Goal: Task Accomplishment & Management: Manage account settings

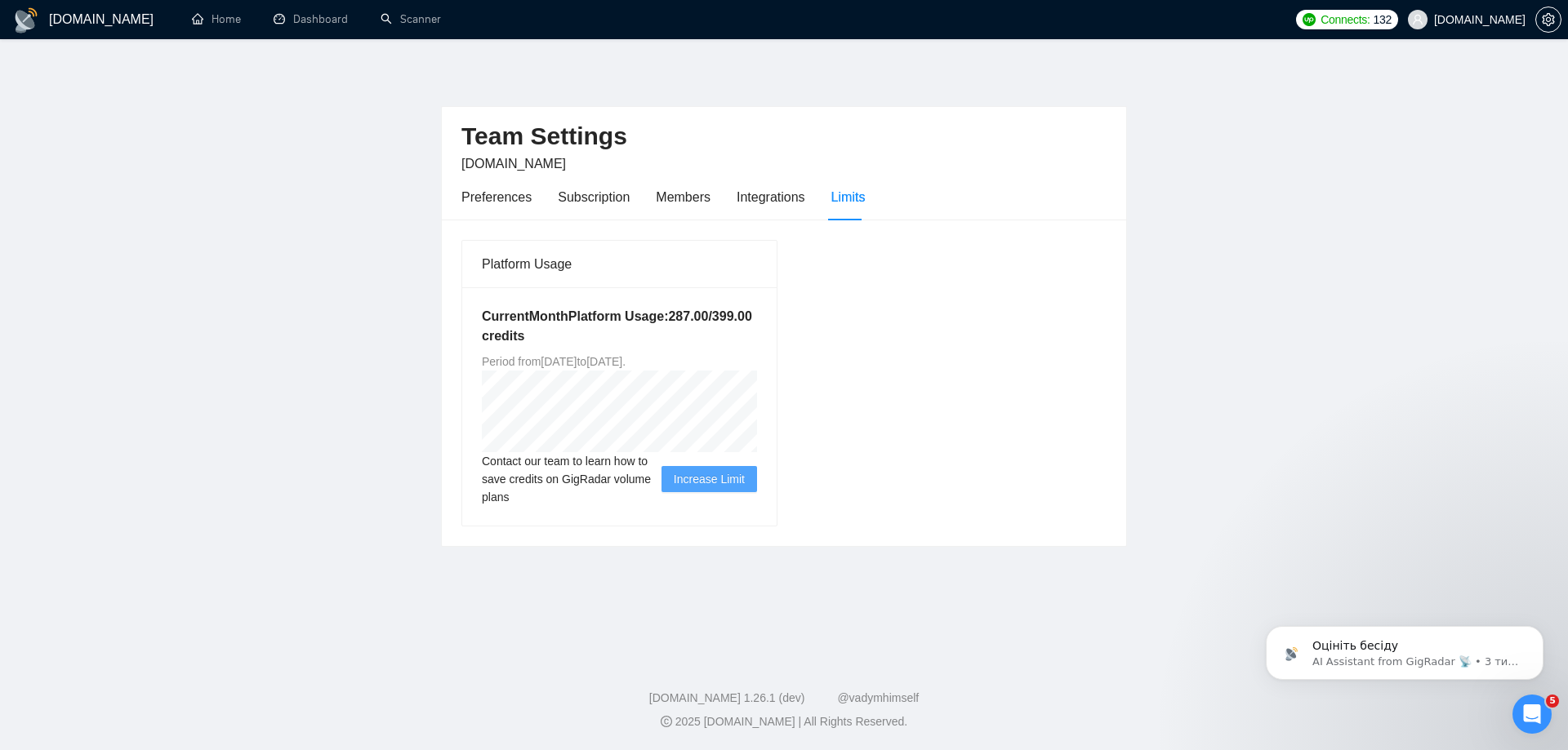
click at [1426, 664] on p "AI Assistant from GigRadar 📡 • 3 тиж. тому" at bounding box center [1417, 662] width 211 height 14
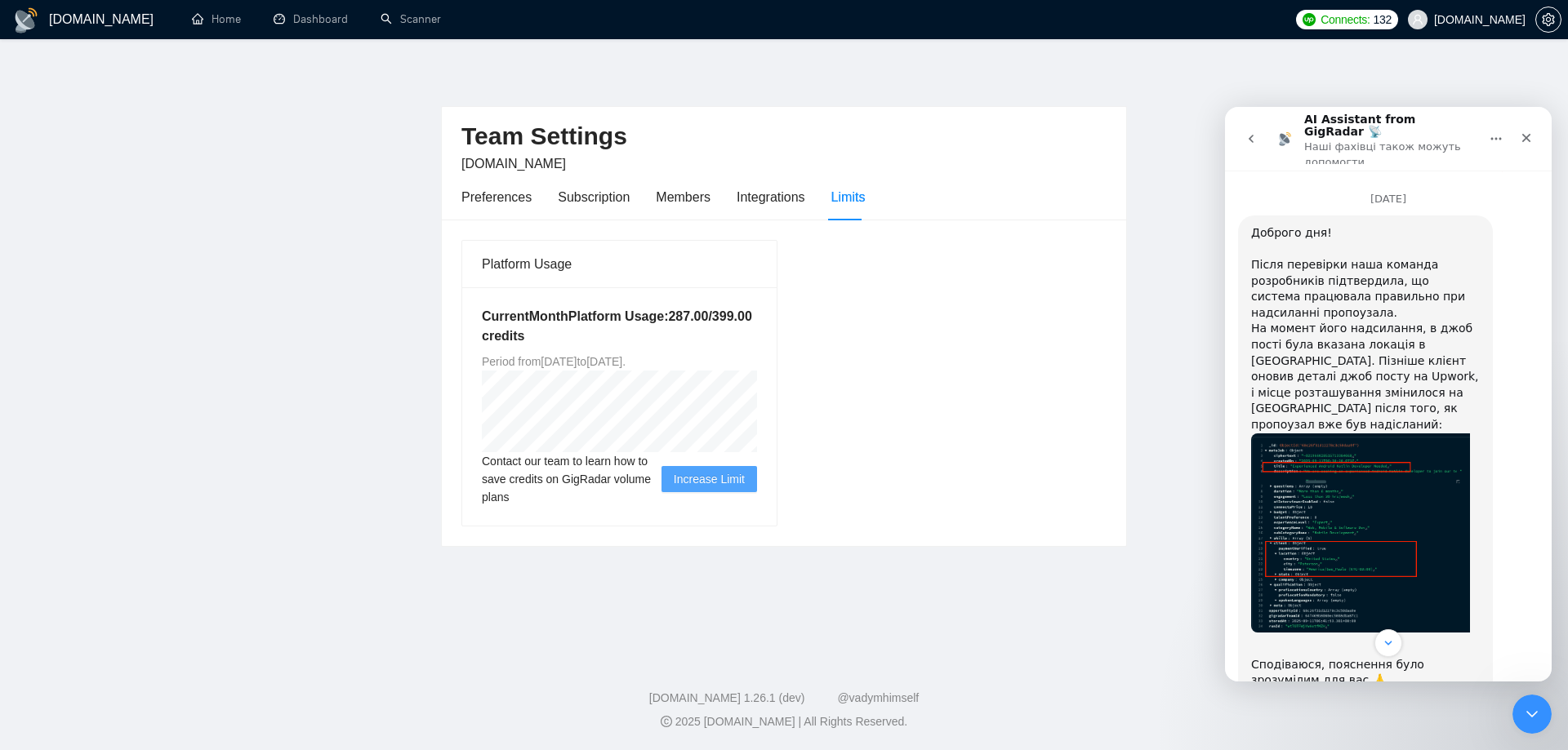
scroll to position [1190, 0]
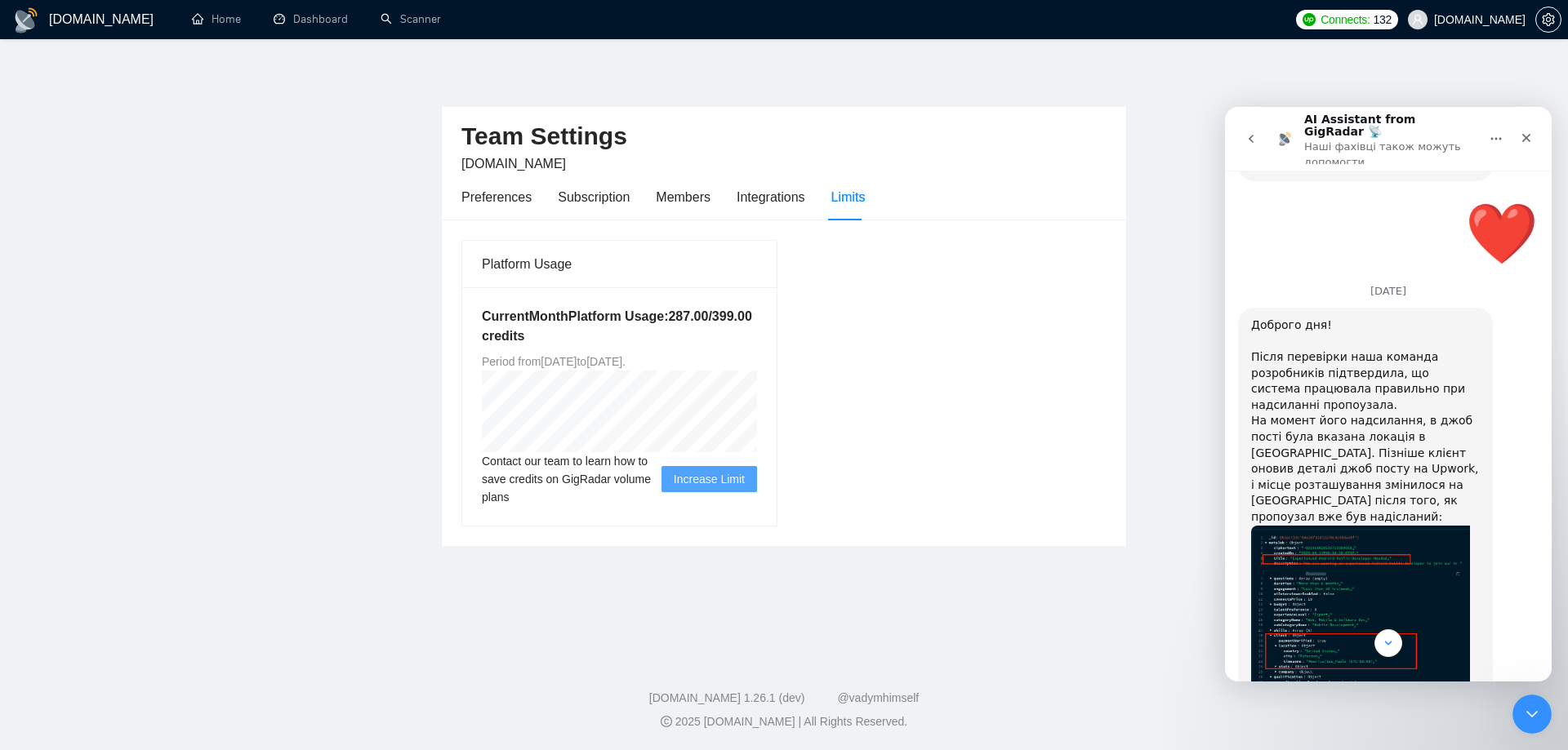
click at [1259, 123] on button "go back" at bounding box center [1250, 138] width 31 height 31
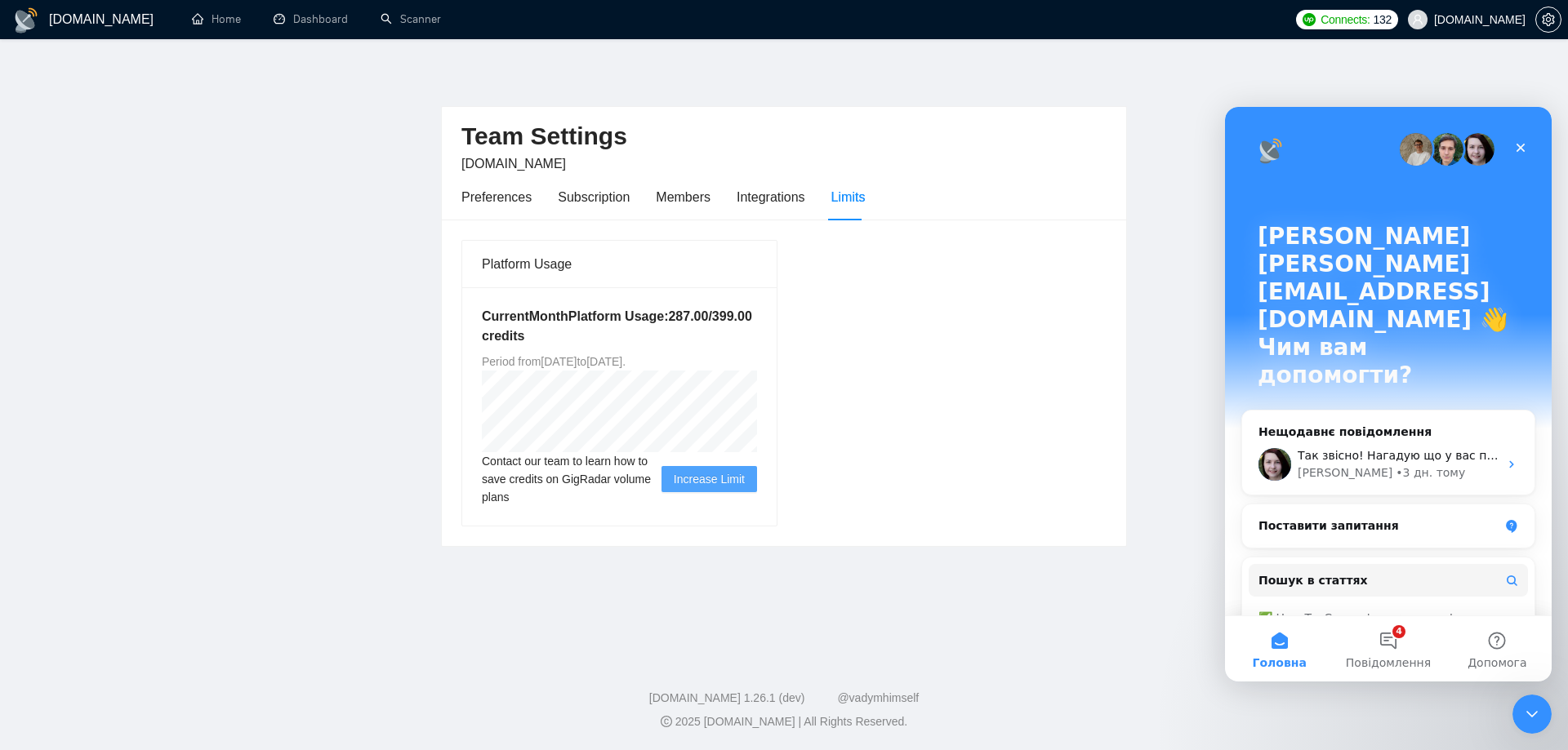
scroll to position [0, 0]
click at [1389, 434] on div "Так звісно! Нагадую що у вас підписка автоматично поновлюється [DATE] і наразі …" at bounding box center [1387, 464] width 292 height 60
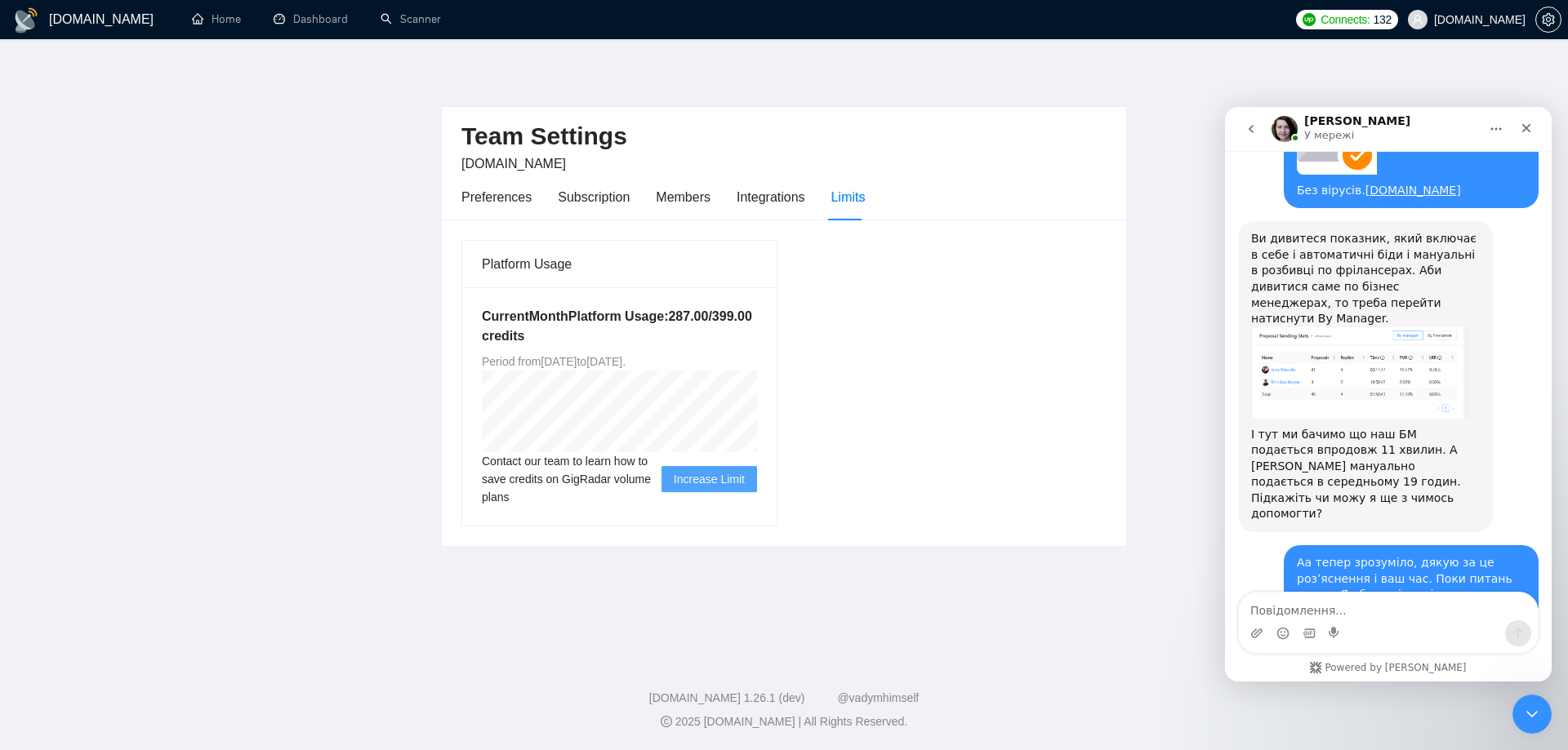
scroll to position [3258, 0]
type textarea "L"
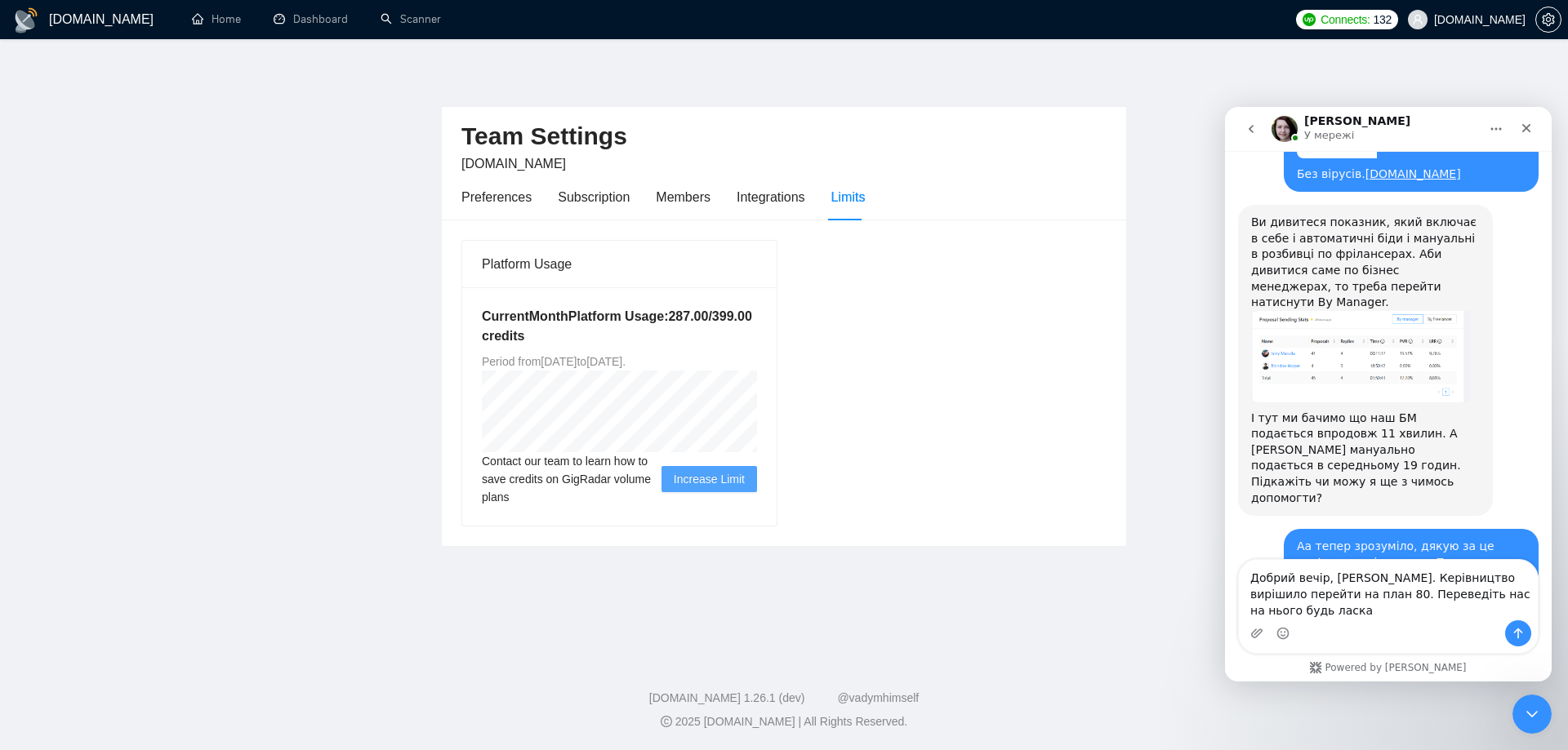
type textarea "Добрий вечір, [PERSON_NAME]. Керівництво вирішило перейти на план 80. Переведіт…"
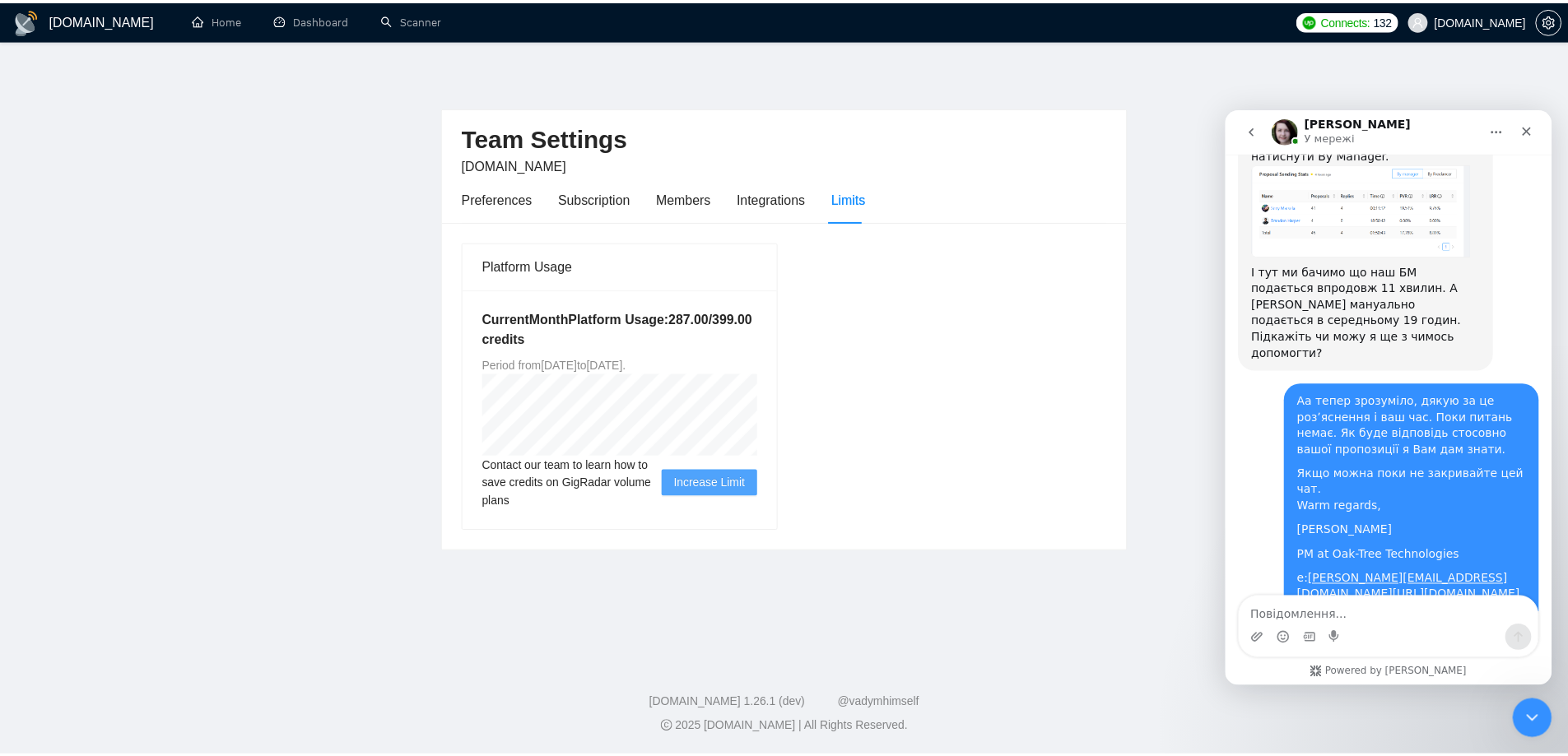
scroll to position [3451, 0]
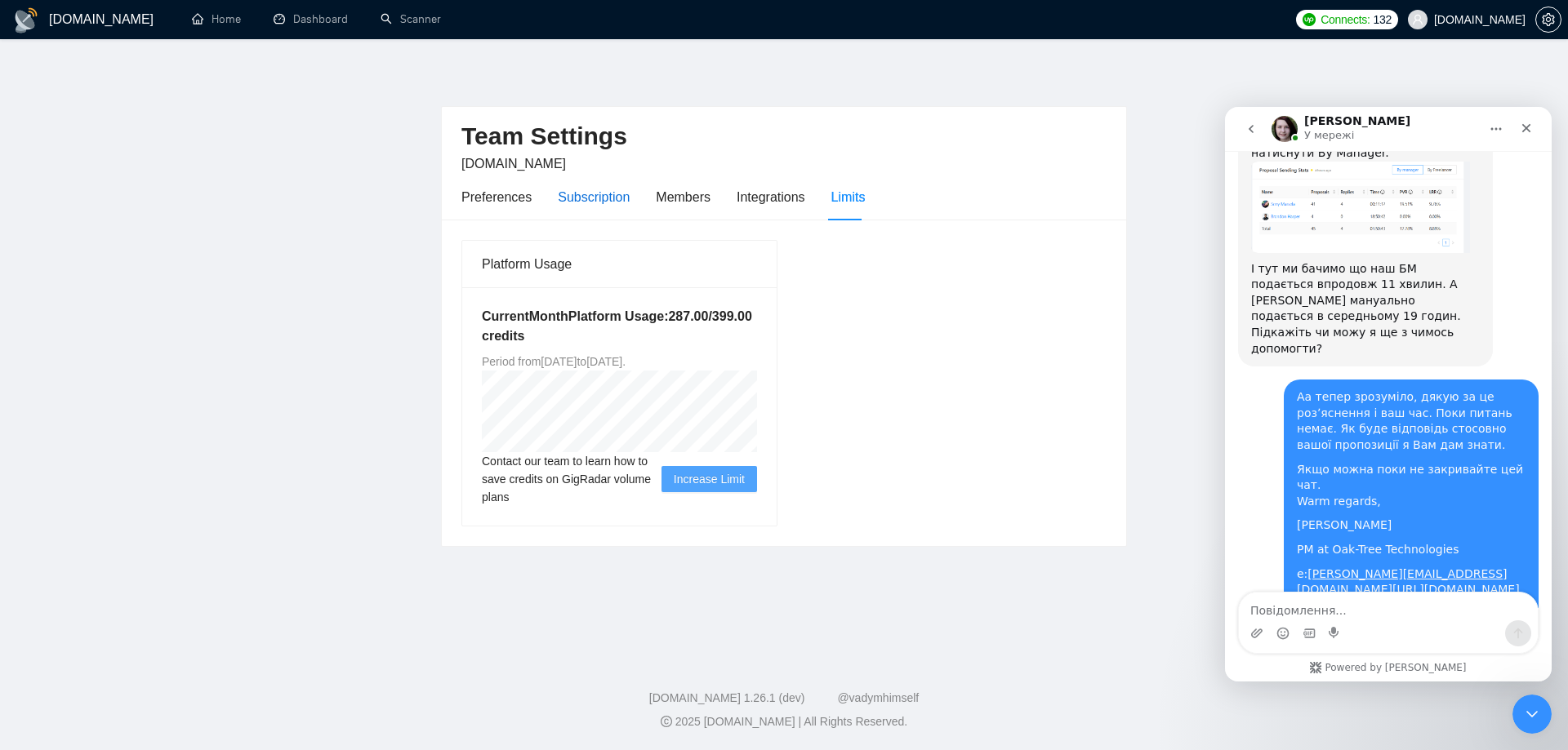
click at [581, 197] on div "Subscription" at bounding box center [593, 197] width 72 height 20
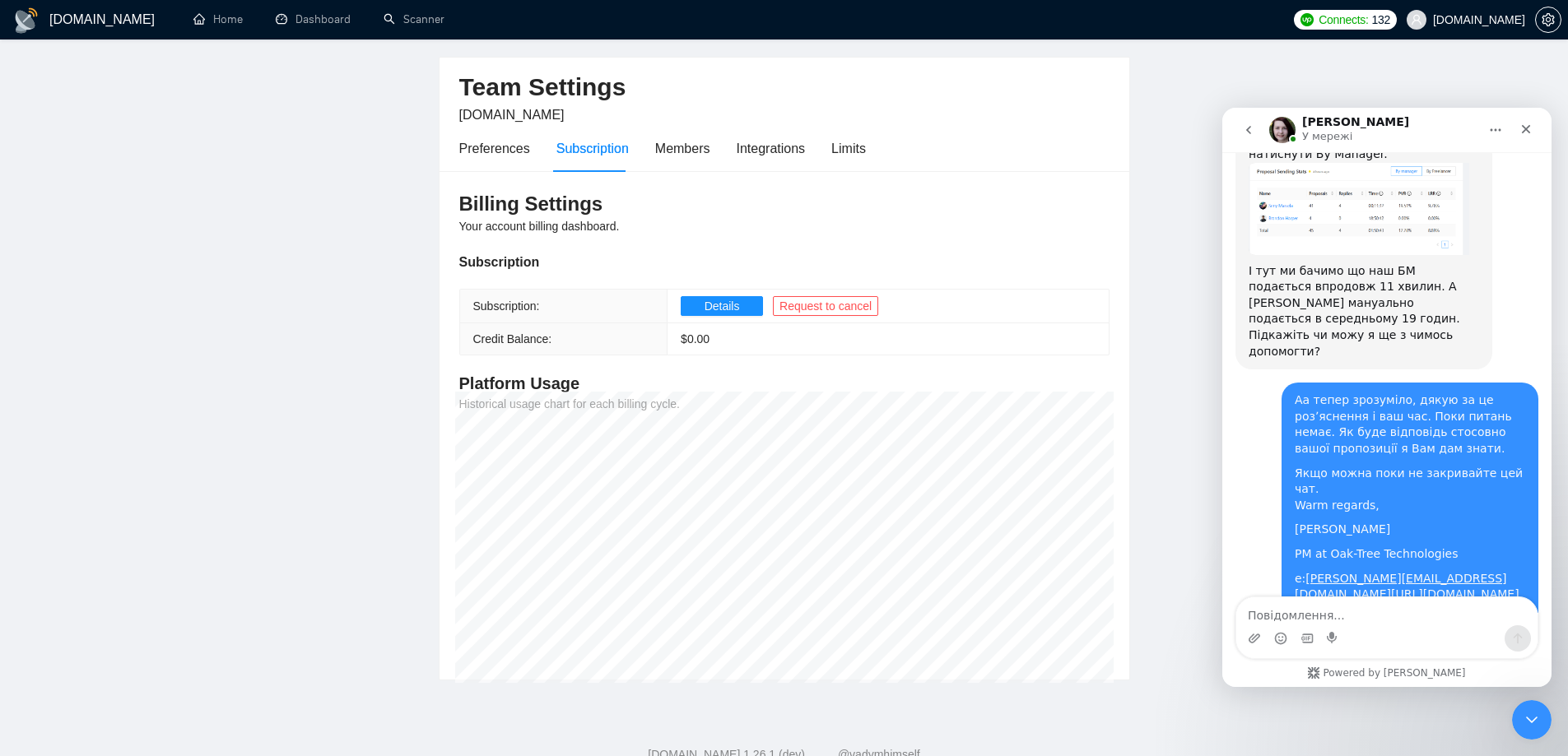
scroll to position [101, 0]
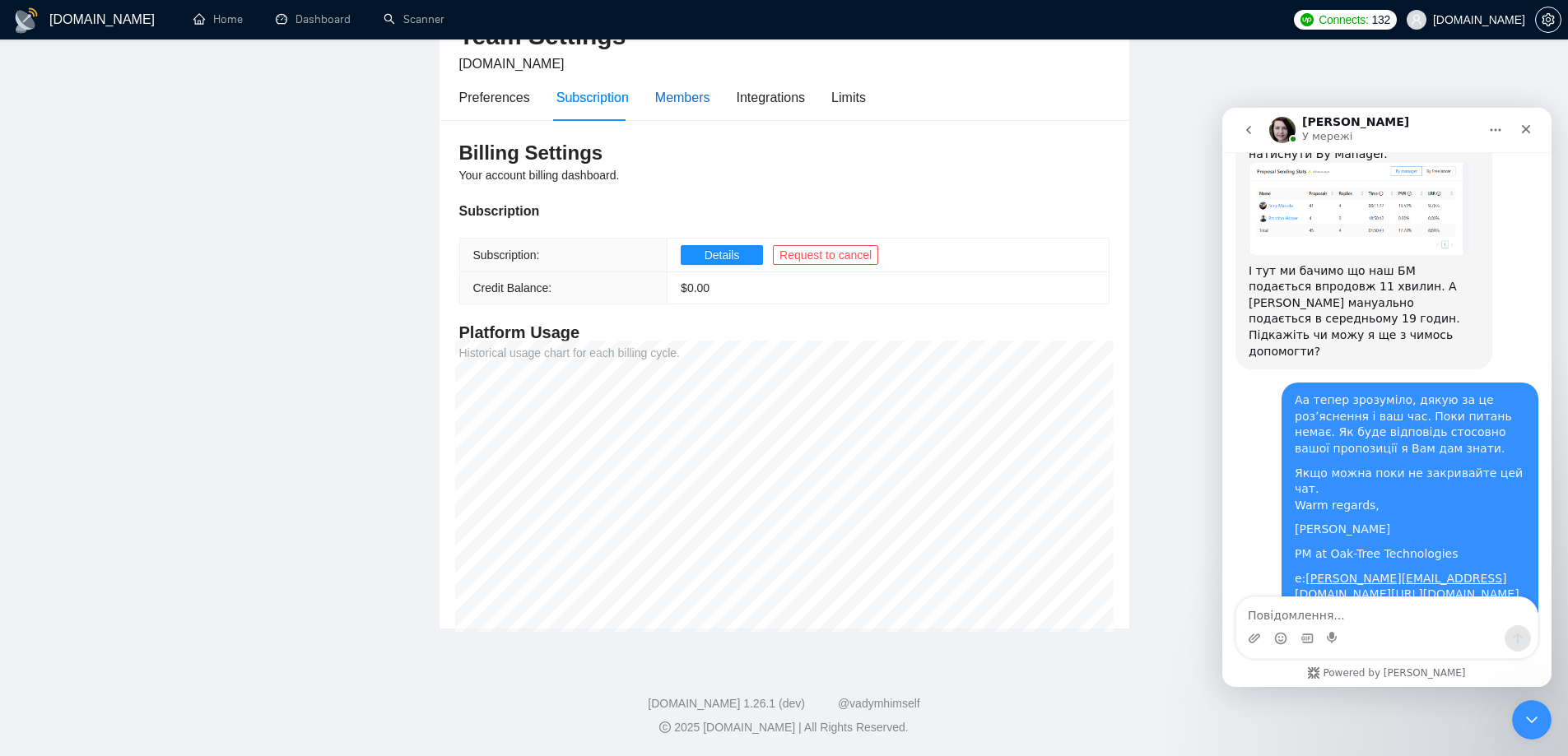
click at [672, 99] on div "Members" at bounding box center [683, 97] width 56 height 21
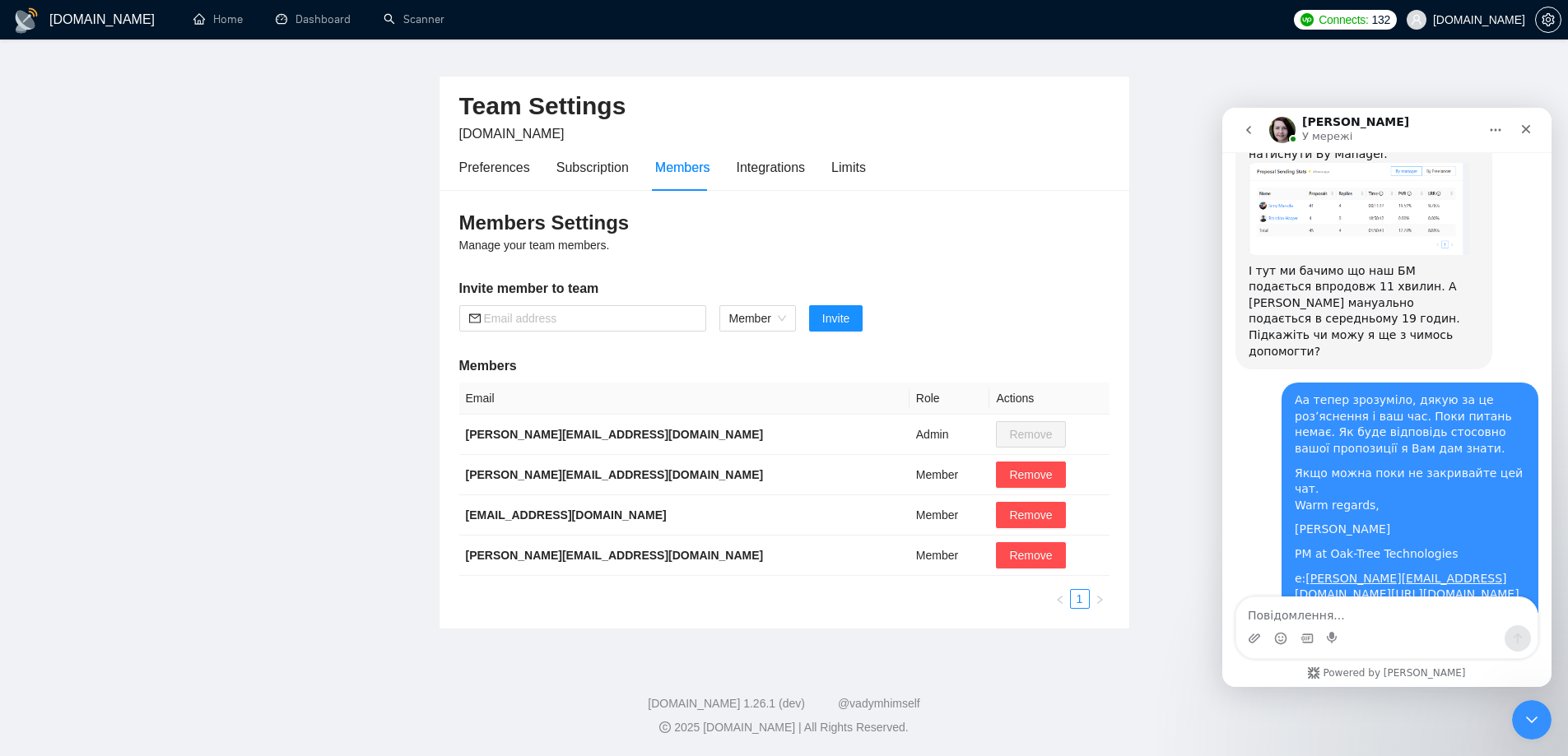
scroll to position [32, 0]
click at [1009, 477] on span "Remove" at bounding box center [1031, 474] width 43 height 18
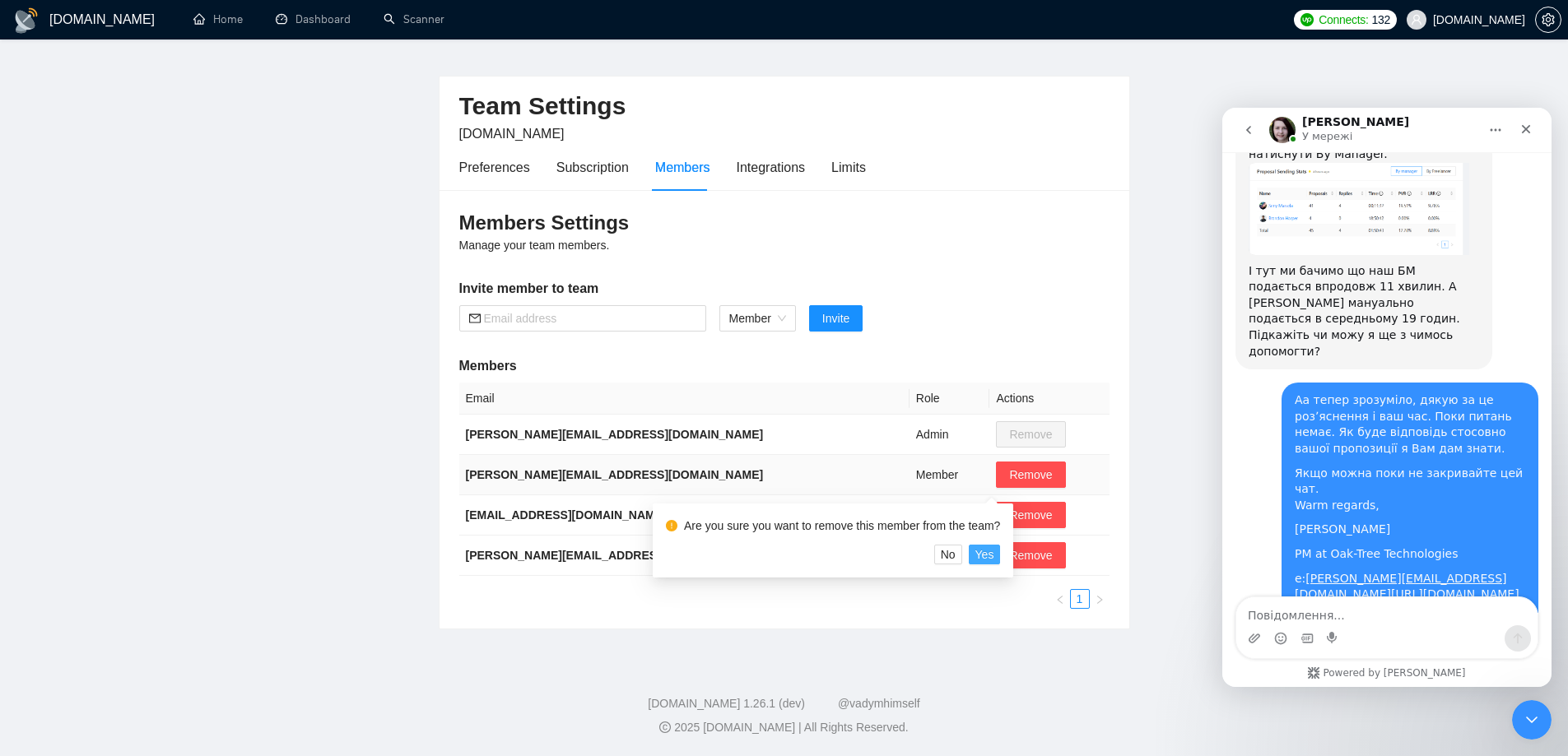
click at [989, 560] on span "Yes" at bounding box center [985, 554] width 19 height 18
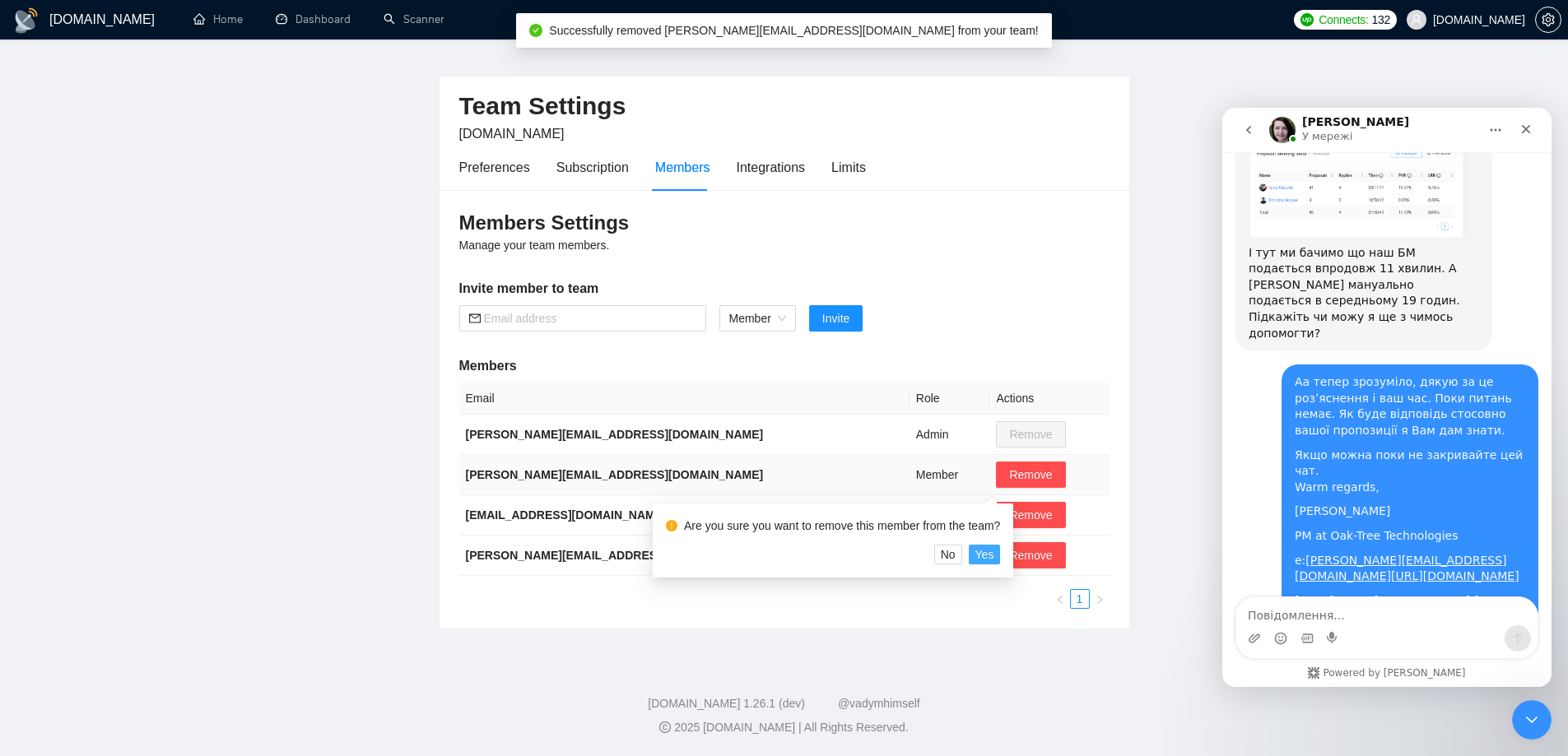
scroll to position [0, 0]
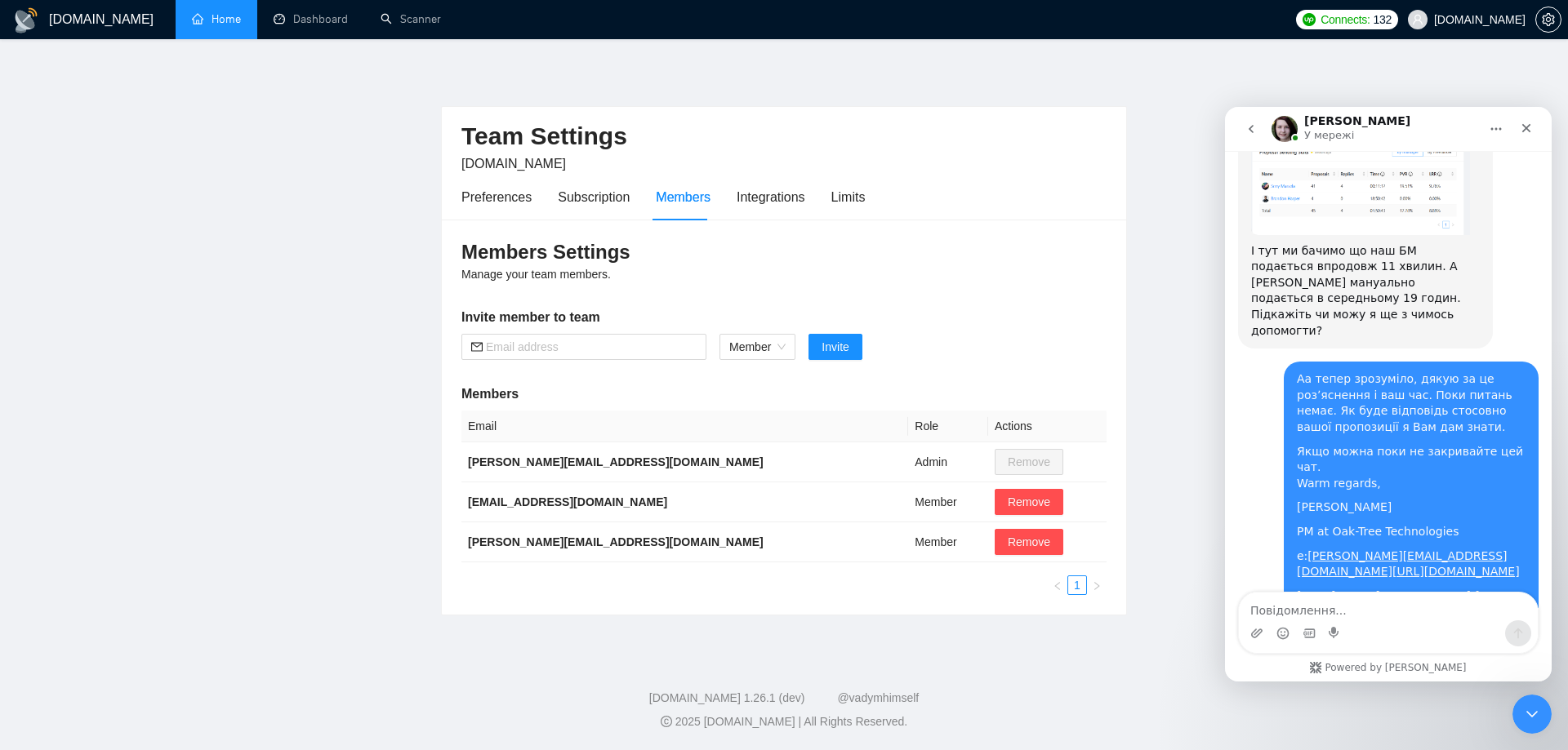
click at [221, 26] on link "Home" at bounding box center [216, 19] width 49 height 14
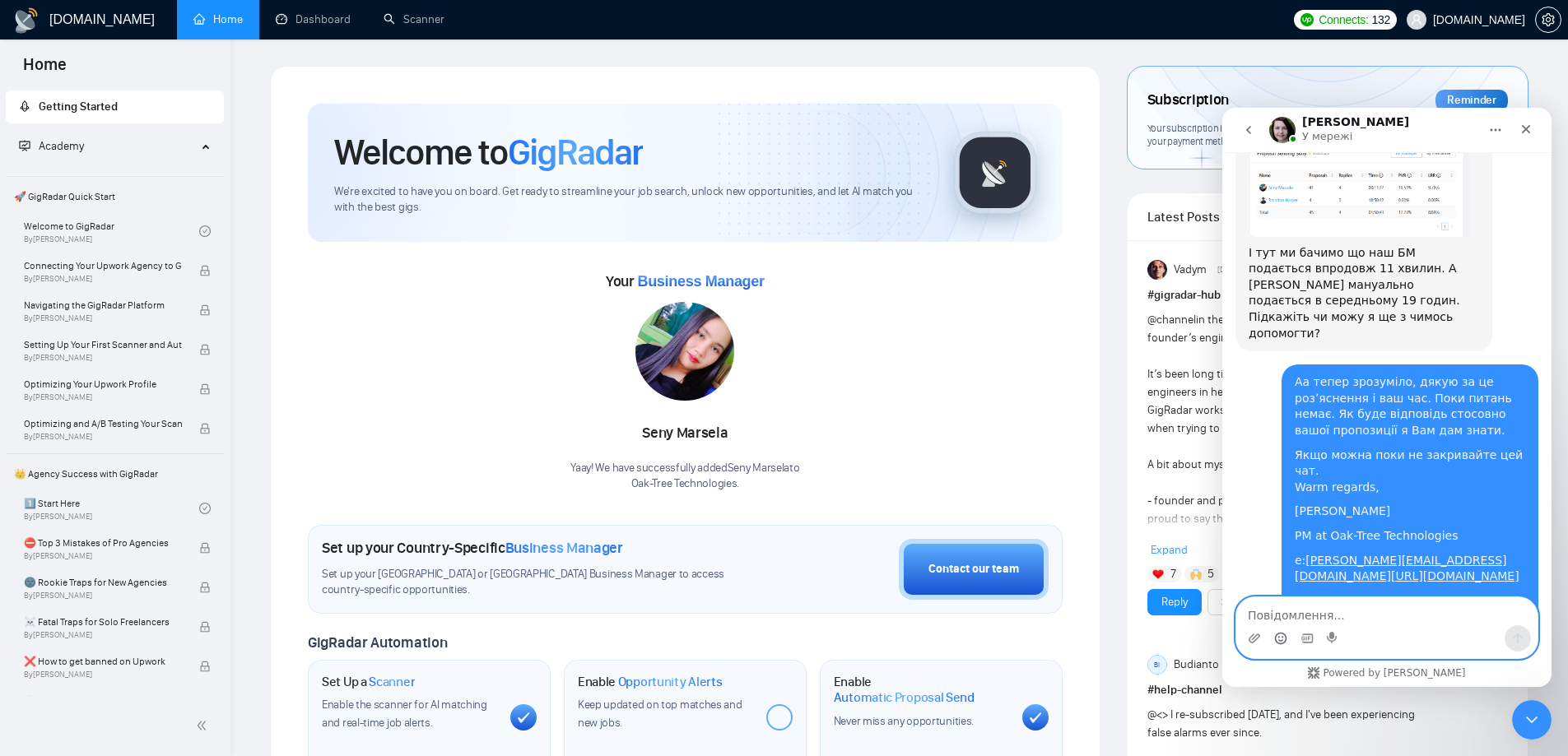
click at [1283, 640] on icon "Вибір емодзі" at bounding box center [1281, 640] width 3 height 1
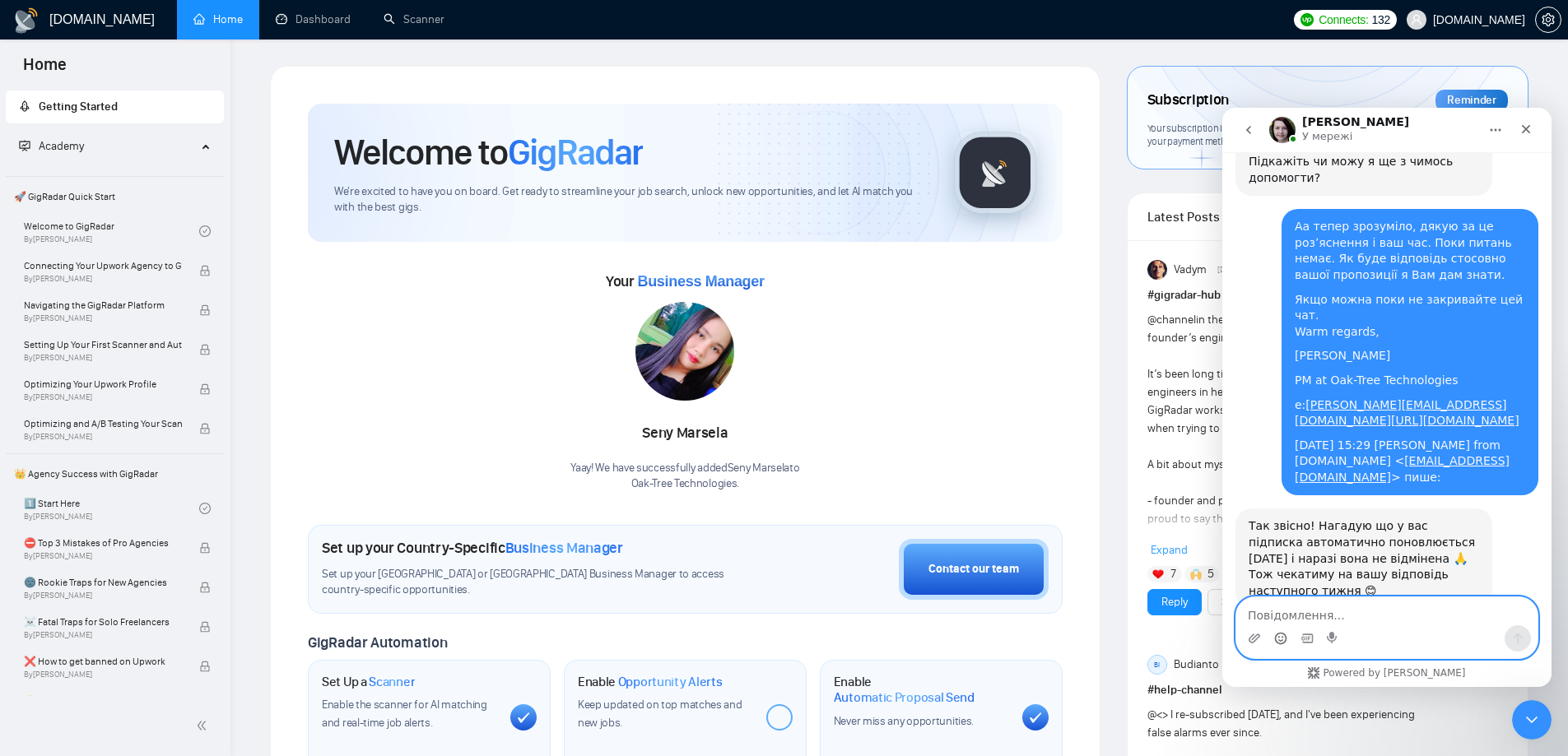
scroll to position [3643, 0]
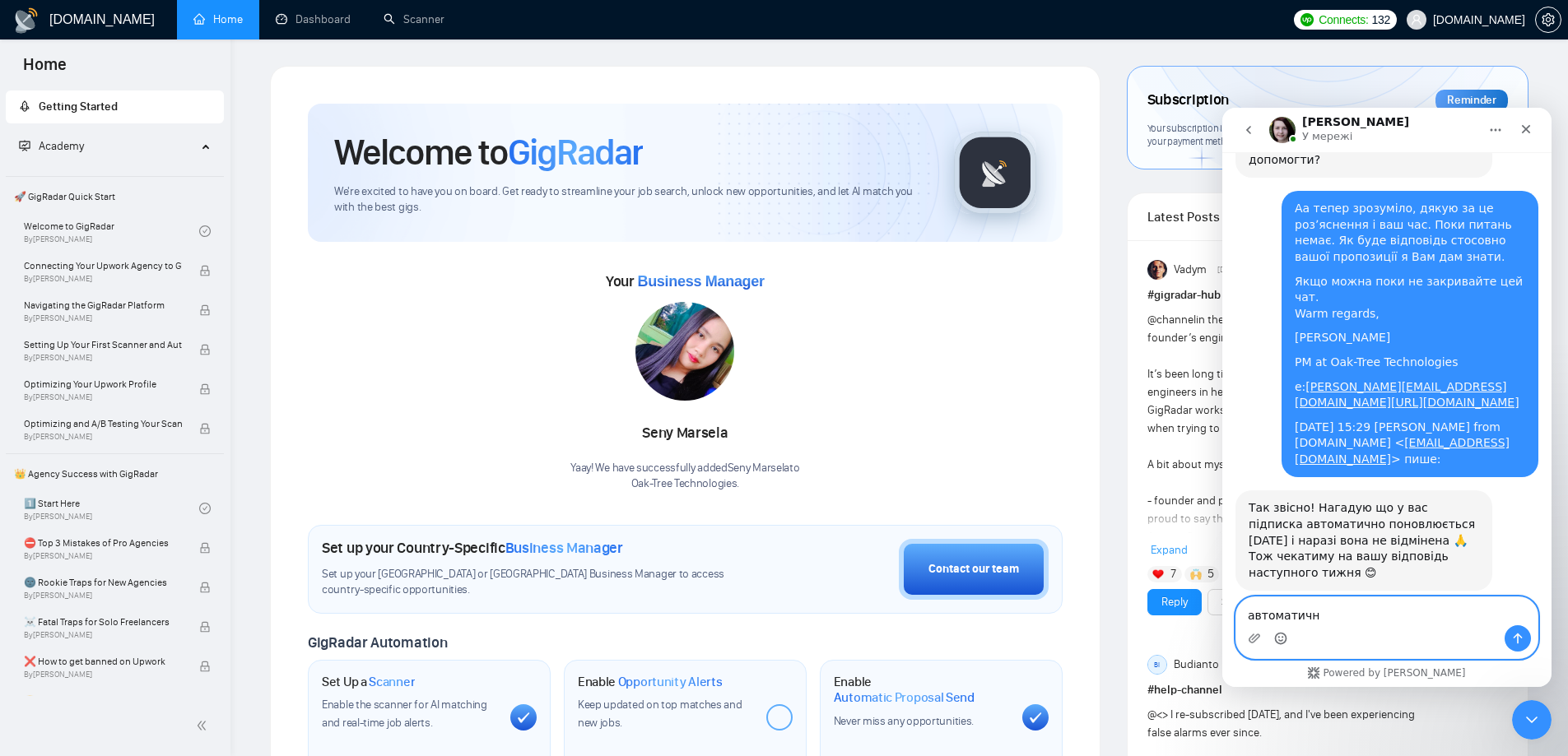
type textarea "автоматично"
